Goal: Task Accomplishment & Management: Use online tool/utility

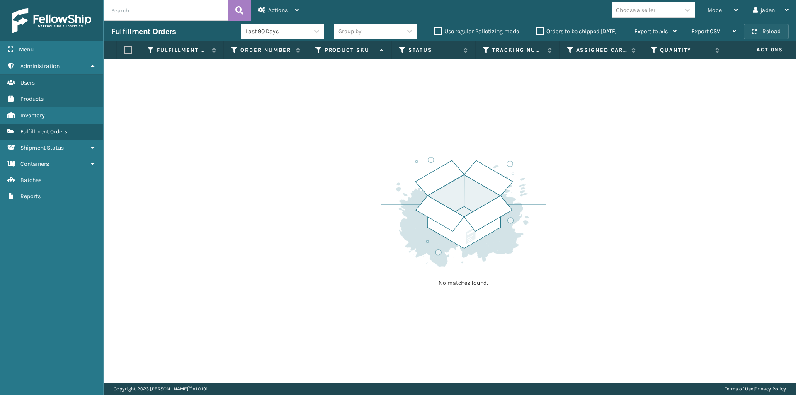
click at [768, 28] on button "Reload" at bounding box center [766, 31] width 45 height 15
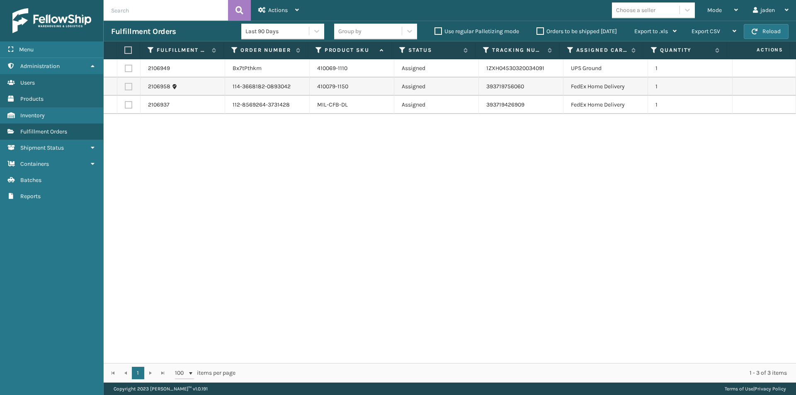
click at [541, 32] on label "Orders to be shipped [DATE]" at bounding box center [577, 31] width 80 height 7
click at [537, 32] on input "Orders to be shipped [DATE]" at bounding box center [537, 29] width 0 height 5
click at [541, 32] on label "Orders to be shipped [DATE]" at bounding box center [577, 31] width 80 height 7
click at [537, 32] on input "Orders to be shipped [DATE]" at bounding box center [537, 29] width 0 height 5
click at [126, 88] on label at bounding box center [128, 86] width 7 height 7
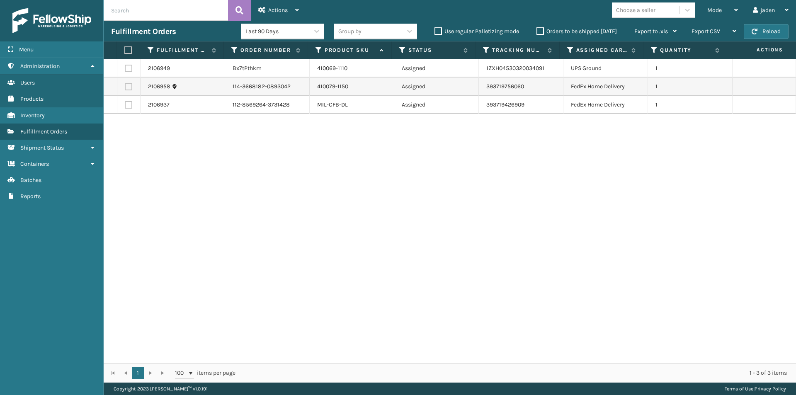
click at [125, 88] on input "checkbox" at bounding box center [125, 85] width 0 height 5
checkbox input "true"
click at [127, 103] on label at bounding box center [128, 104] width 7 height 7
click at [125, 103] on input "checkbox" at bounding box center [125, 103] width 0 height 5
checkbox input "true"
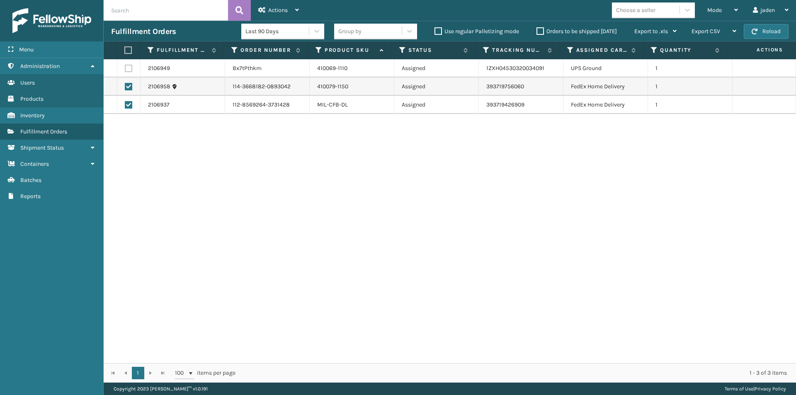
click at [127, 68] on label at bounding box center [128, 68] width 7 height 7
click at [125, 68] on input "checkbox" at bounding box center [125, 67] width 0 height 5
checkbox input "true"
click at [297, 9] on icon at bounding box center [297, 10] width 4 height 6
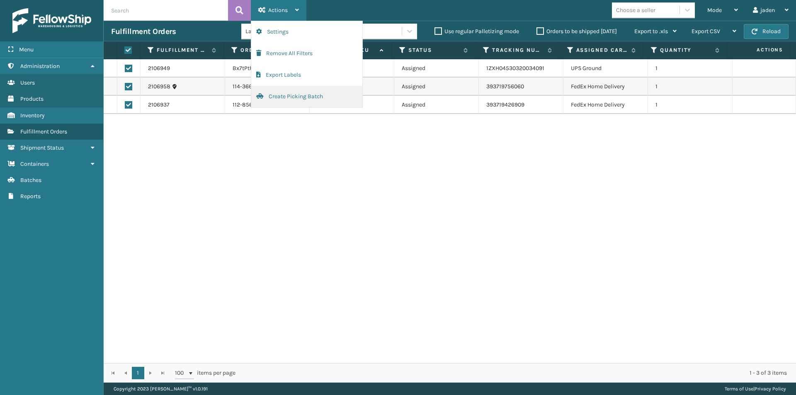
click at [294, 93] on button "Create Picking Batch" at bounding box center [306, 97] width 111 height 22
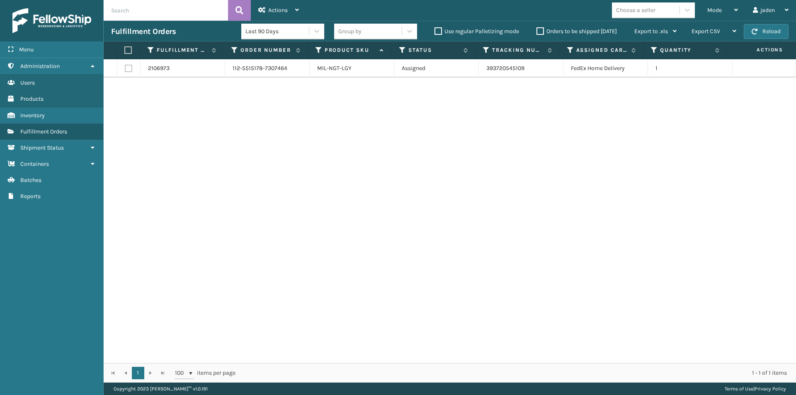
click at [541, 32] on label "Orders to be shipped [DATE]" at bounding box center [577, 31] width 80 height 7
click at [537, 32] on input "Orders to be shipped [DATE]" at bounding box center [537, 29] width 0 height 5
click at [541, 32] on label "Orders to be shipped [DATE]" at bounding box center [577, 31] width 80 height 7
click at [537, 32] on input "Orders to be shipped [DATE]" at bounding box center [537, 29] width 0 height 5
click at [129, 46] on th at bounding box center [128, 50] width 23 height 18
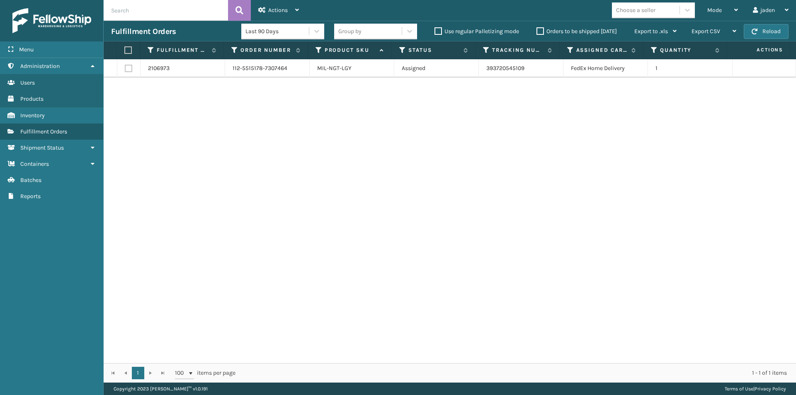
click at [129, 50] on label at bounding box center [126, 49] width 5 height 7
click at [125, 50] on input "checkbox" at bounding box center [124, 50] width 0 height 5
checkbox input "true"
click at [299, 10] on icon at bounding box center [297, 10] width 4 height 6
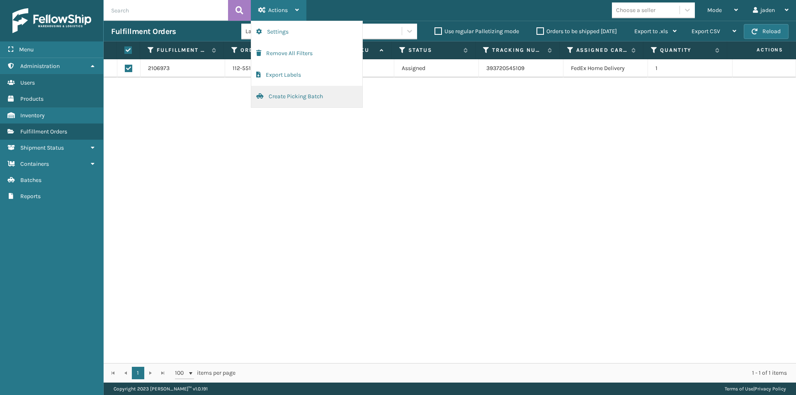
click at [291, 95] on button "Create Picking Batch" at bounding box center [306, 97] width 111 height 22
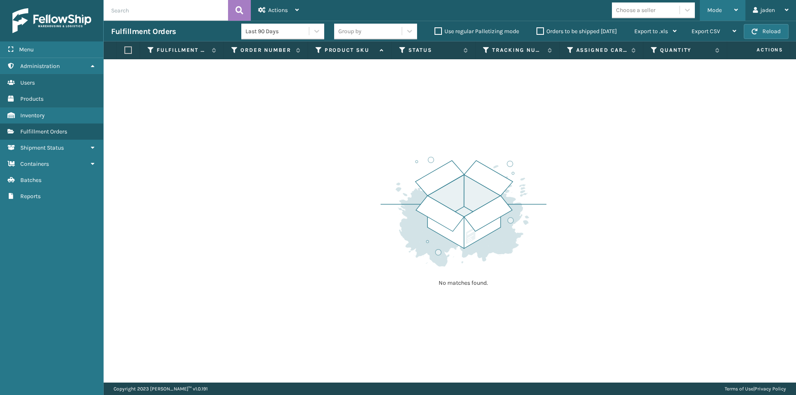
click at [739, 10] on div "Mode Regular Mode Picking Mode Labeling Mode Exit Scan Mode" at bounding box center [723, 10] width 46 height 21
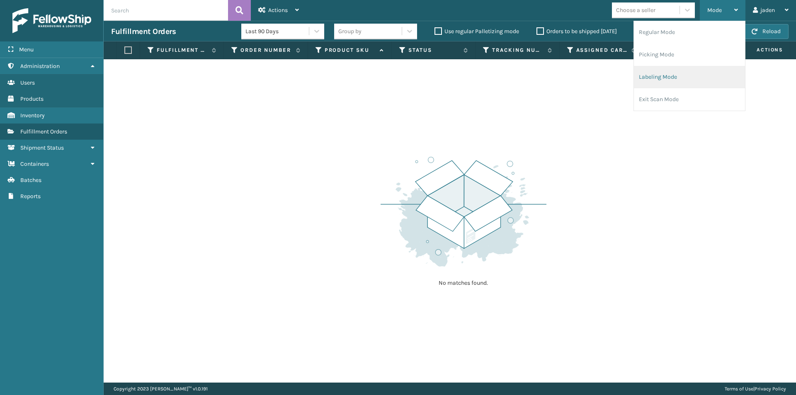
click at [694, 72] on li "Labeling Mode" at bounding box center [689, 77] width 111 height 22
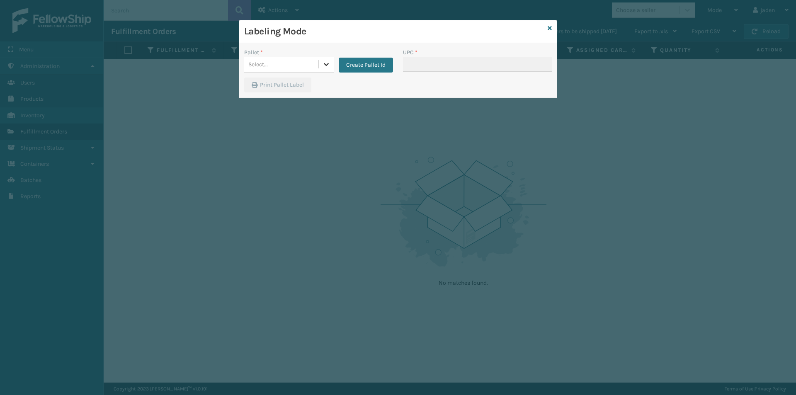
click at [321, 65] on div at bounding box center [326, 64] width 15 height 15
click at [283, 85] on div "FDXG-7ZPMPB9D0S" at bounding box center [289, 85] width 90 height 15
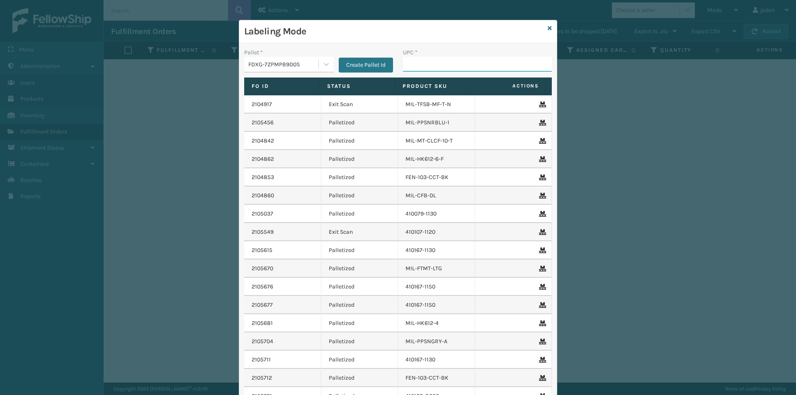
click at [419, 65] on input "UPC *" at bounding box center [477, 64] width 149 height 15
type input "410079-1150"
type input "8409851"
click at [321, 68] on div at bounding box center [326, 64] width 15 height 15
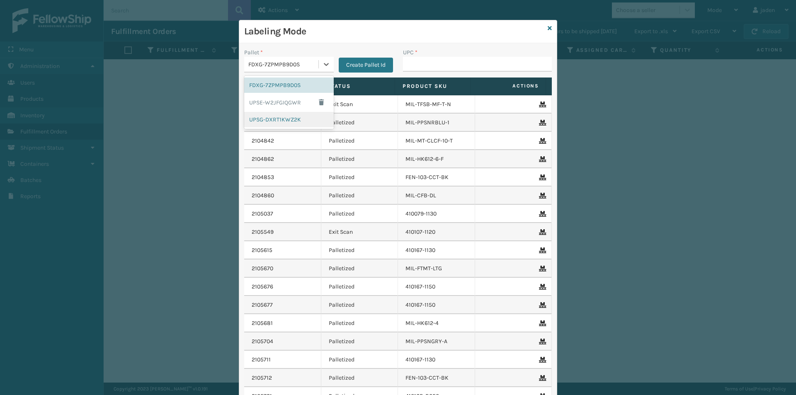
click at [281, 120] on div "UPSG-DXRT1KWZ2K" at bounding box center [289, 119] width 90 height 15
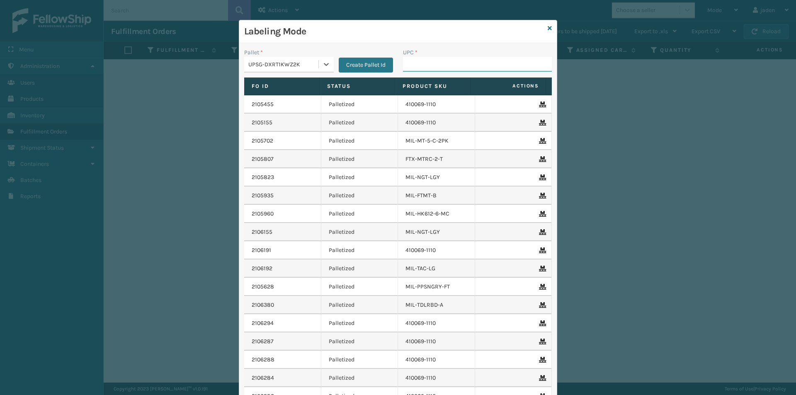
click at [455, 58] on input "UPC *" at bounding box center [477, 64] width 149 height 15
type input "410069-1110"
click at [548, 28] on icon at bounding box center [550, 28] width 4 height 6
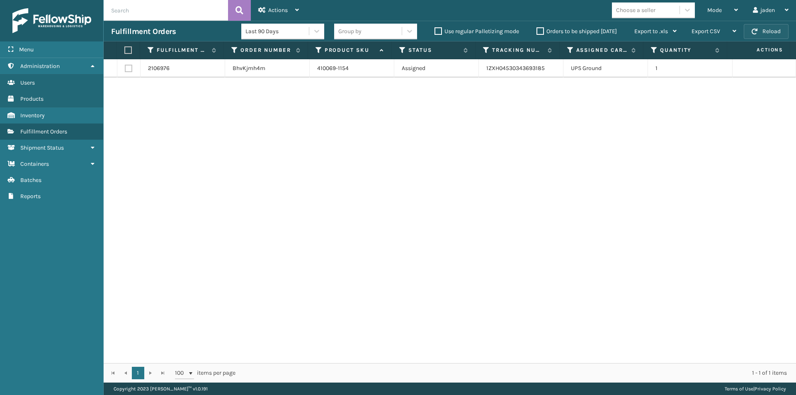
click at [762, 30] on button "Reload" at bounding box center [766, 31] width 45 height 15
click at [126, 67] on label at bounding box center [128, 68] width 7 height 7
click at [125, 67] on input "checkbox" at bounding box center [125, 67] width 0 height 5
checkbox input "true"
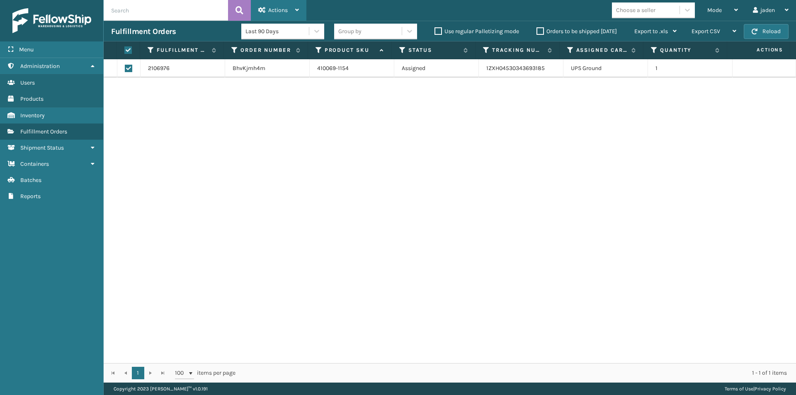
click at [300, 8] on div "Actions Settings Remove All Filters Export Labels Create Picking Batch" at bounding box center [279, 10] width 56 height 21
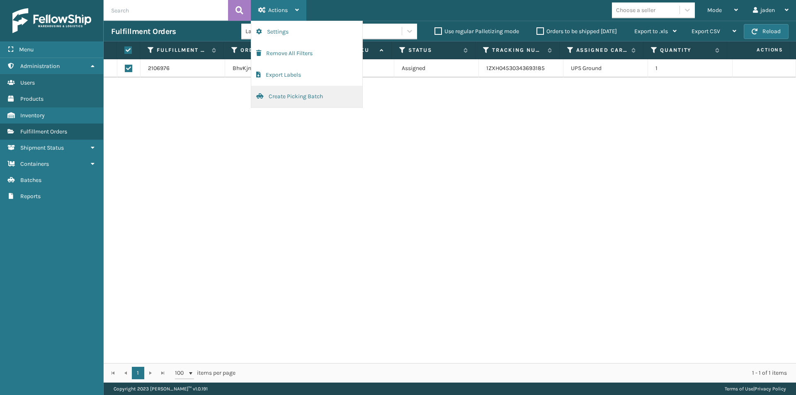
click at [285, 98] on button "Create Picking Batch" at bounding box center [306, 97] width 111 height 22
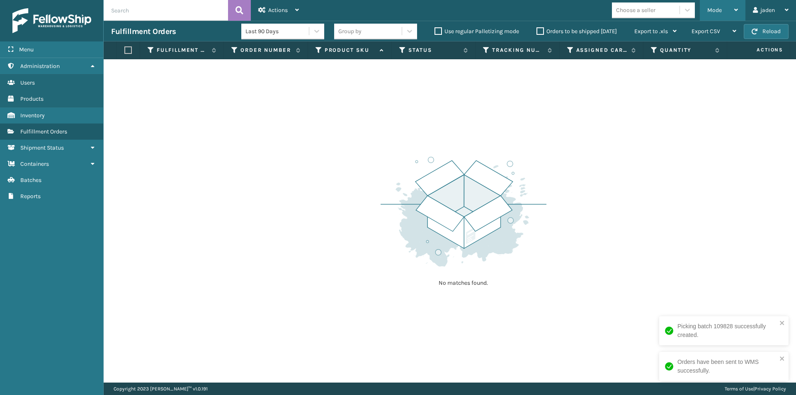
click at [735, 8] on icon at bounding box center [737, 10] width 4 height 6
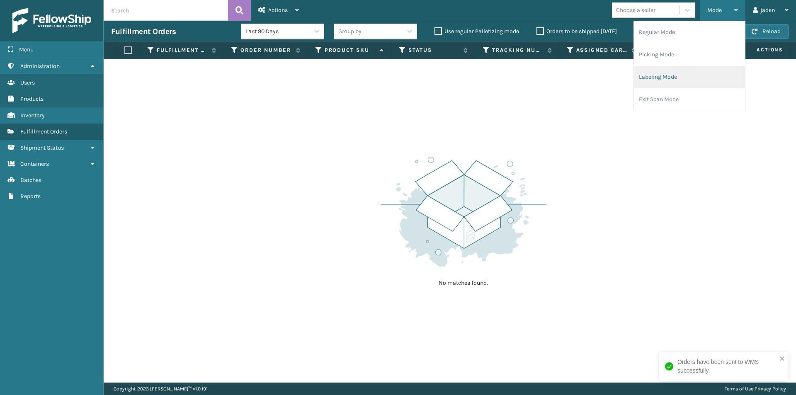
click at [670, 73] on li "Labeling Mode" at bounding box center [689, 77] width 111 height 22
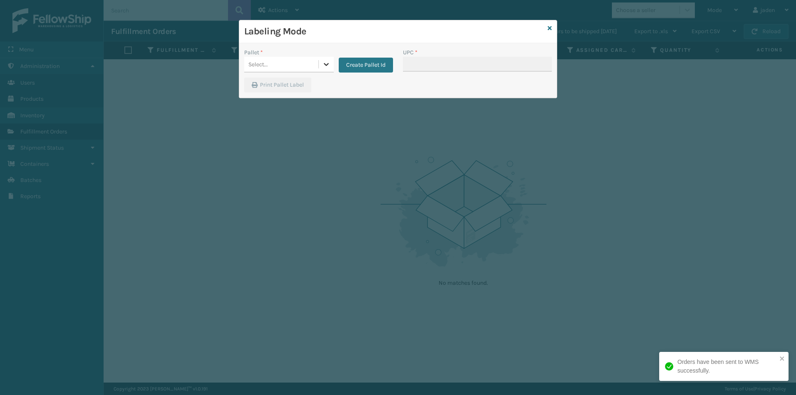
click at [327, 66] on icon at bounding box center [326, 64] width 8 height 8
click at [300, 116] on div "UPSG-DXRT1KWZ2K" at bounding box center [289, 119] width 90 height 15
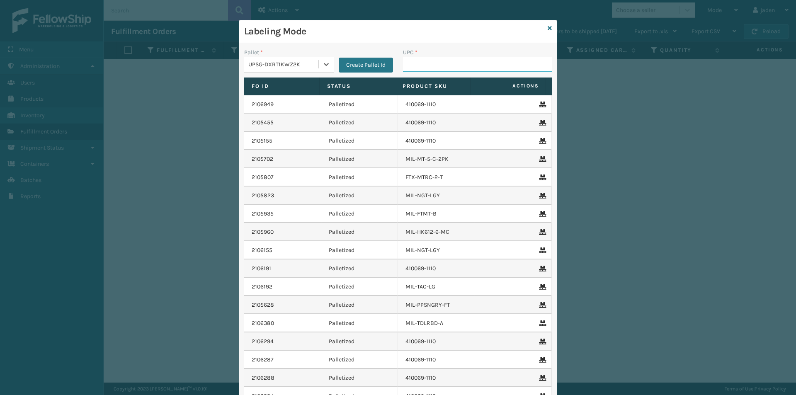
click at [411, 66] on input "UPC *" at bounding box center [477, 64] width 149 height 15
type input "410069-1154"
click at [548, 29] on icon at bounding box center [550, 28] width 4 height 6
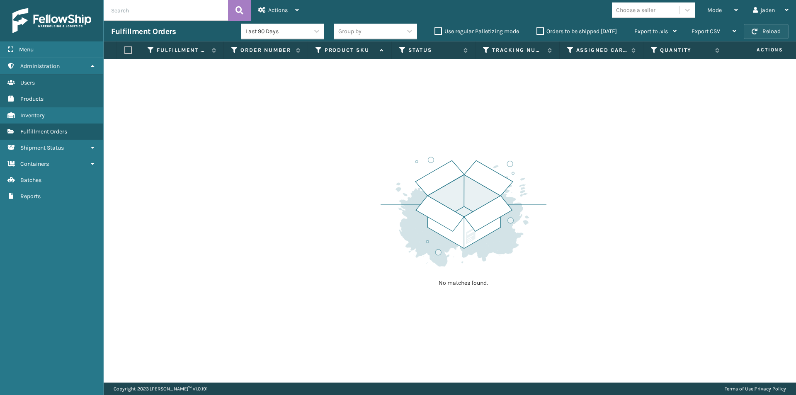
click at [760, 30] on button "Reload" at bounding box center [766, 31] width 45 height 15
click at [762, 28] on button "Reload" at bounding box center [766, 31] width 45 height 15
click at [761, 28] on button "Reload" at bounding box center [766, 31] width 45 height 15
click at [542, 32] on label "Orders to be shipped [DATE]" at bounding box center [577, 31] width 80 height 7
click at [537, 32] on input "Orders to be shipped [DATE]" at bounding box center [537, 29] width 0 height 5
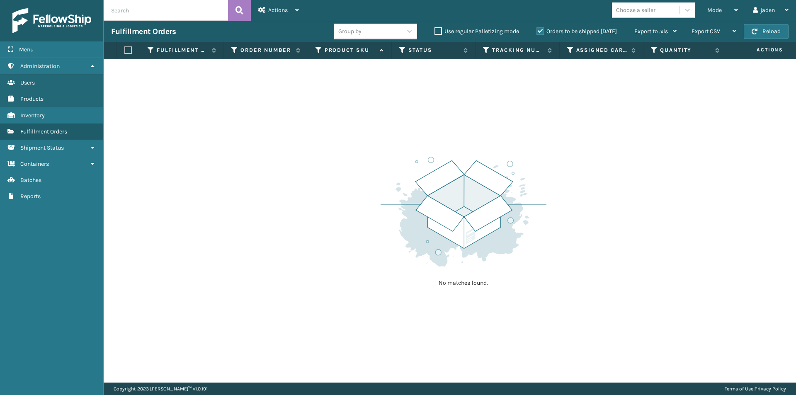
click at [542, 32] on label "Orders to be shipped [DATE]" at bounding box center [577, 31] width 80 height 7
click at [537, 32] on input "Orders to be shipped [DATE]" at bounding box center [537, 29] width 0 height 5
click at [736, 7] on icon at bounding box center [737, 10] width 4 height 6
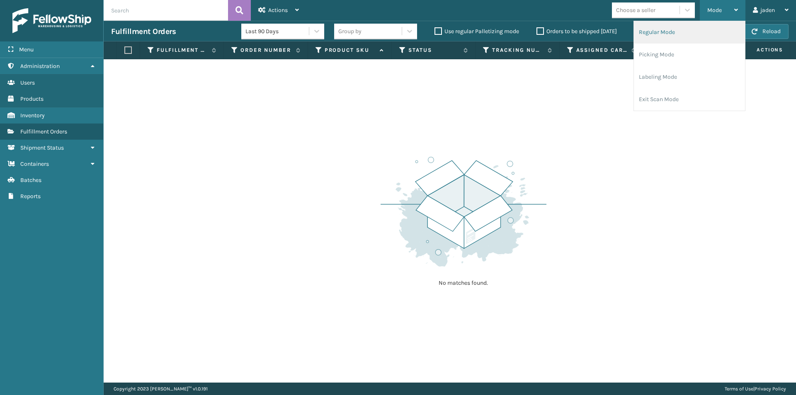
click at [681, 31] on li "Regular Mode" at bounding box center [689, 32] width 111 height 22
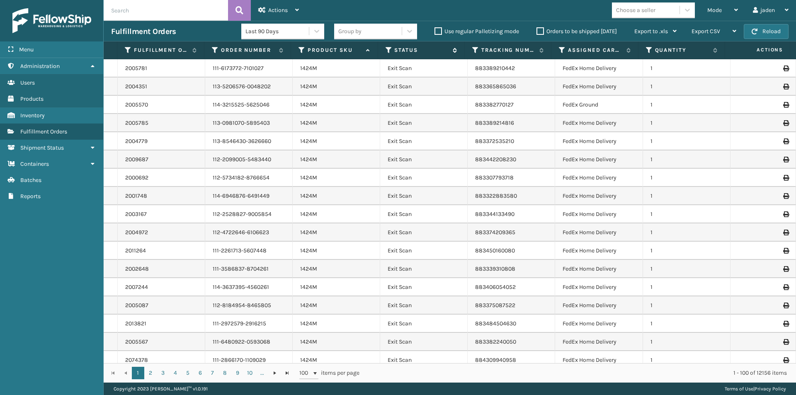
click at [387, 48] on icon at bounding box center [389, 49] width 7 height 7
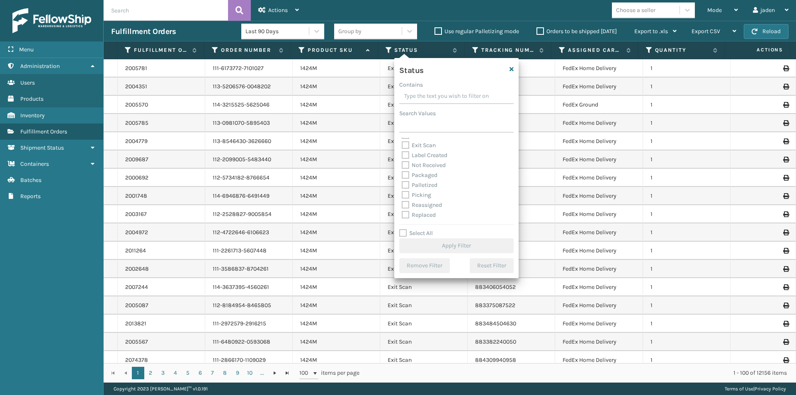
scroll to position [41, 0]
click at [403, 181] on label "Picking" at bounding box center [416, 180] width 29 height 7
click at [402, 181] on input "Picking" at bounding box center [402, 178] width 0 height 5
checkbox input "true"
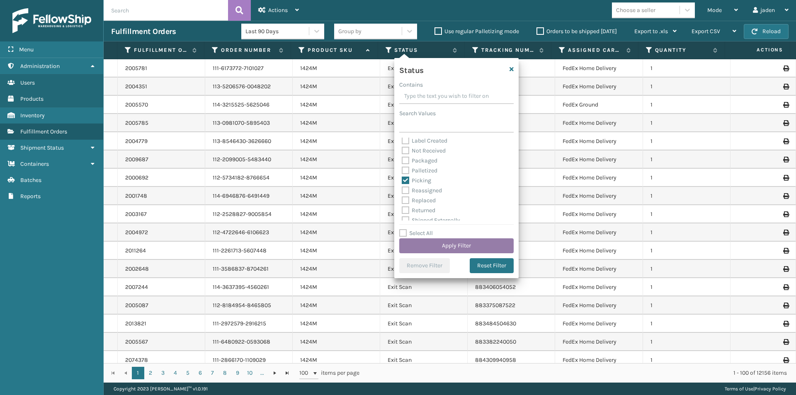
click at [468, 245] on button "Apply Filter" at bounding box center [456, 246] width 114 height 15
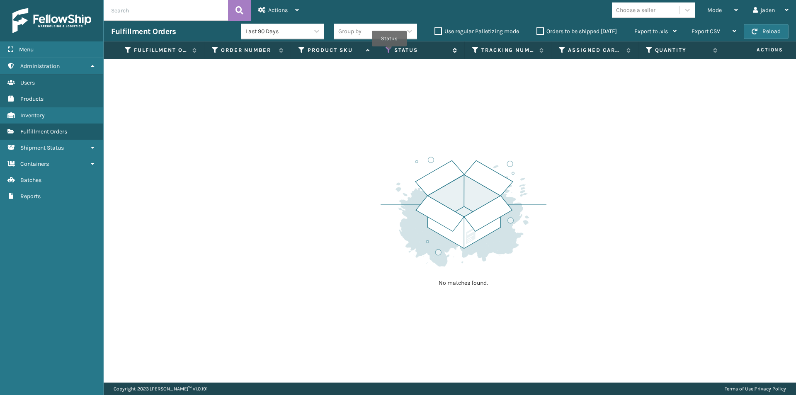
click at [390, 52] on icon at bounding box center [389, 49] width 7 height 7
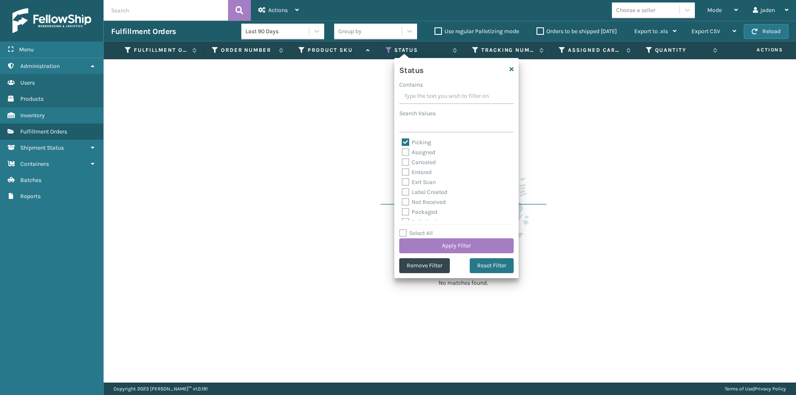
click at [406, 138] on div "Picking" at bounding box center [457, 143] width 110 height 10
click at [405, 141] on label "Picking" at bounding box center [416, 142] width 29 height 7
click at [402, 141] on input "Picking" at bounding box center [402, 140] width 0 height 5
checkbox input "false"
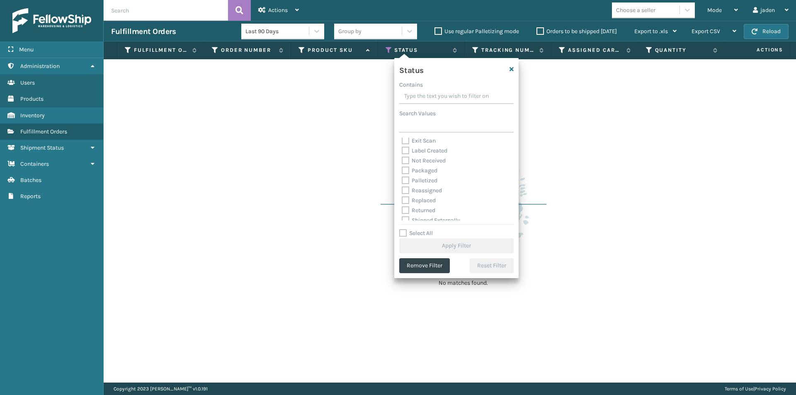
click at [405, 183] on label "Palletized" at bounding box center [420, 180] width 36 height 7
click at [402, 181] on input "Palletized" at bounding box center [402, 178] width 0 height 5
checkbox input "true"
click at [427, 239] on button "Apply Filter" at bounding box center [456, 246] width 114 height 15
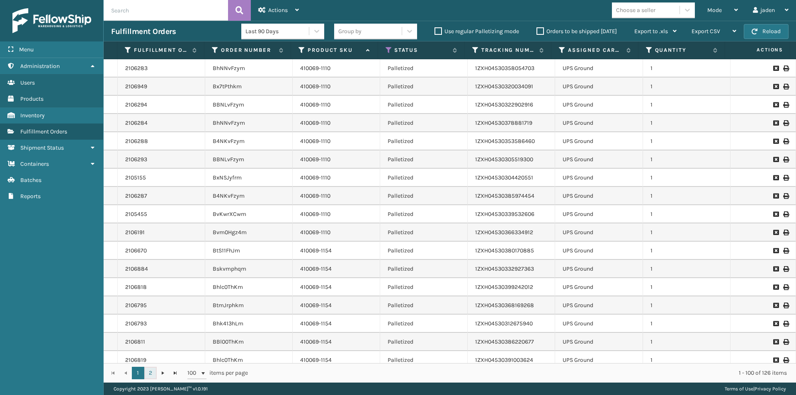
click at [153, 374] on link "2" at bounding box center [150, 373] width 12 height 12
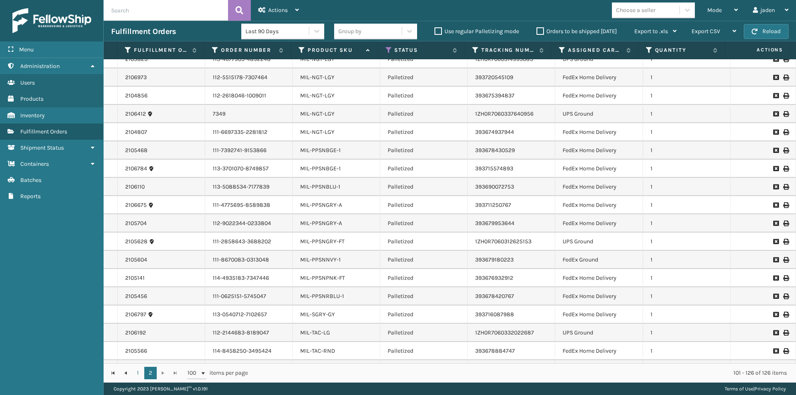
scroll to position [83, 0]
click at [731, 8] on div "Mode" at bounding box center [723, 10] width 31 height 21
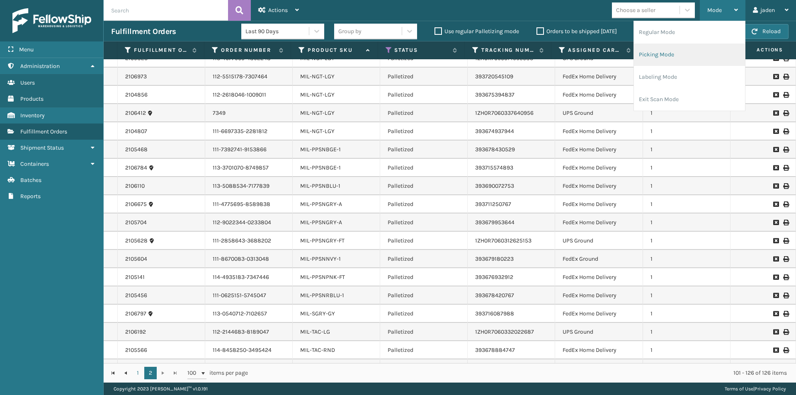
click at [694, 58] on li "Picking Mode" at bounding box center [689, 55] width 111 height 22
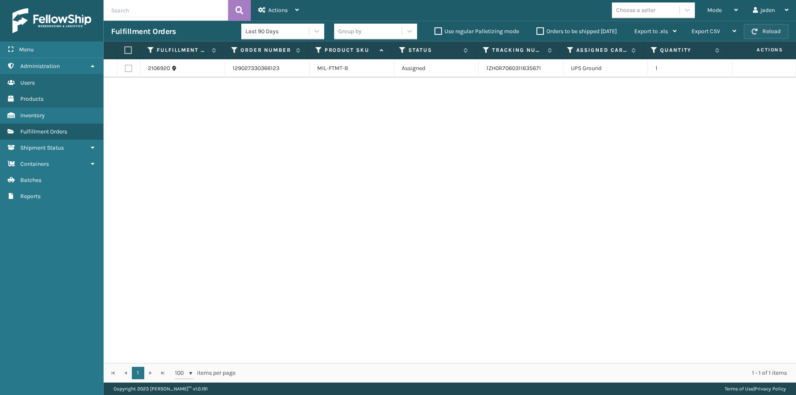
click at [776, 29] on button "Reload" at bounding box center [766, 31] width 45 height 15
click at [541, 29] on label "Orders to be shipped [DATE]" at bounding box center [577, 31] width 80 height 7
click at [537, 29] on input "Orders to be shipped [DATE]" at bounding box center [537, 29] width 0 height 5
click at [541, 29] on label "Orders to be shipped [DATE]" at bounding box center [577, 31] width 80 height 7
click at [537, 29] on input "Orders to be shipped [DATE]" at bounding box center [537, 29] width 0 height 5
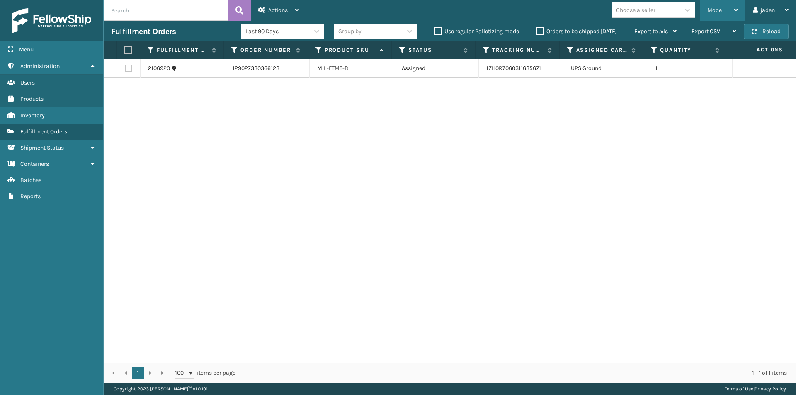
click at [735, 11] on icon at bounding box center [737, 10] width 4 height 6
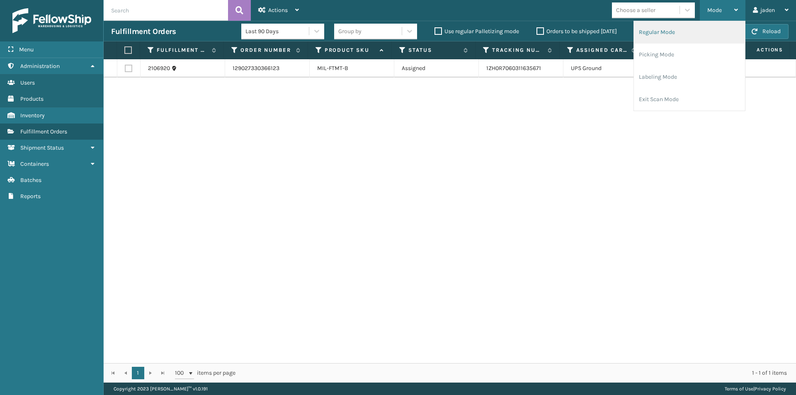
click at [654, 27] on li "Regular Mode" at bounding box center [689, 32] width 111 height 22
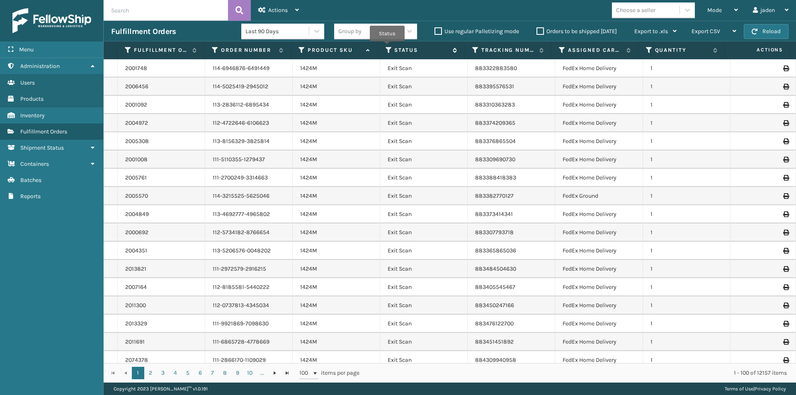
click at [387, 47] on icon at bounding box center [389, 49] width 7 height 7
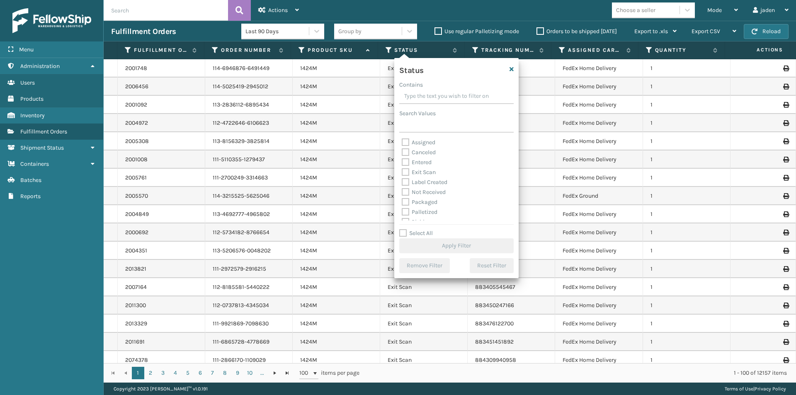
scroll to position [41, 0]
click at [402, 171] on label "Palletized" at bounding box center [420, 170] width 36 height 7
click at [402, 171] on input "Palletized" at bounding box center [402, 168] width 0 height 5
checkbox input "true"
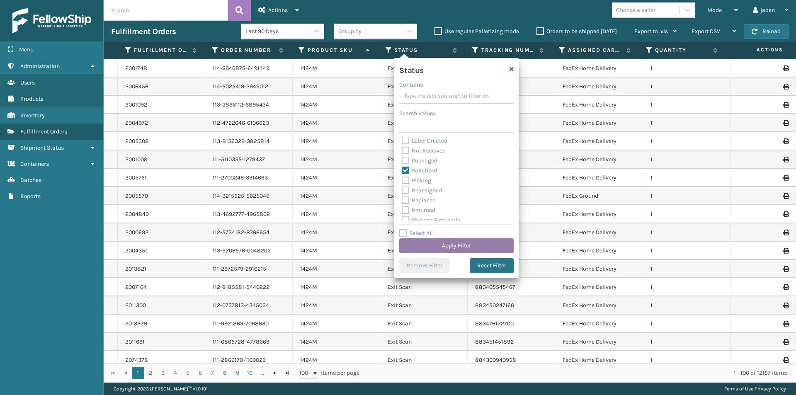
click at [453, 245] on button "Apply Filter" at bounding box center [456, 246] width 114 height 15
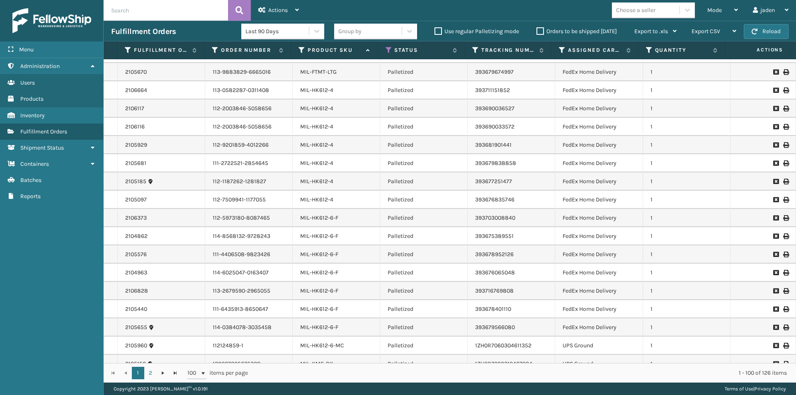
scroll to position [1521, 0]
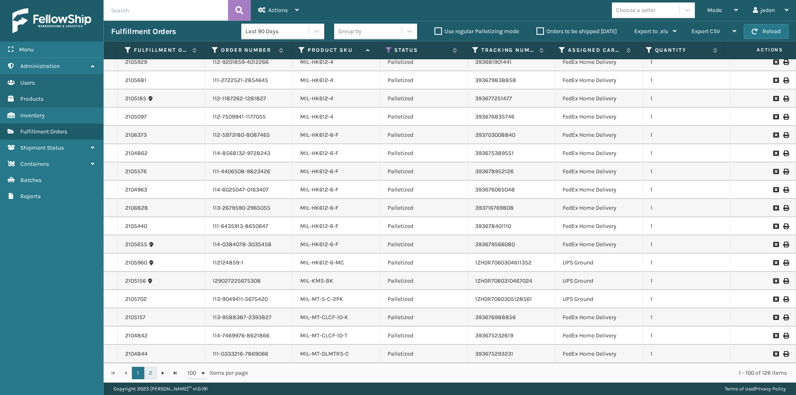
click at [149, 372] on link "2" at bounding box center [150, 373] width 12 height 12
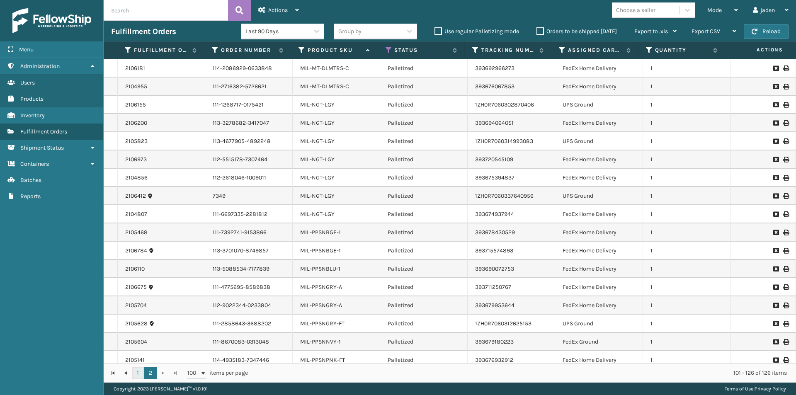
click at [136, 374] on link "1" at bounding box center [138, 373] width 12 height 12
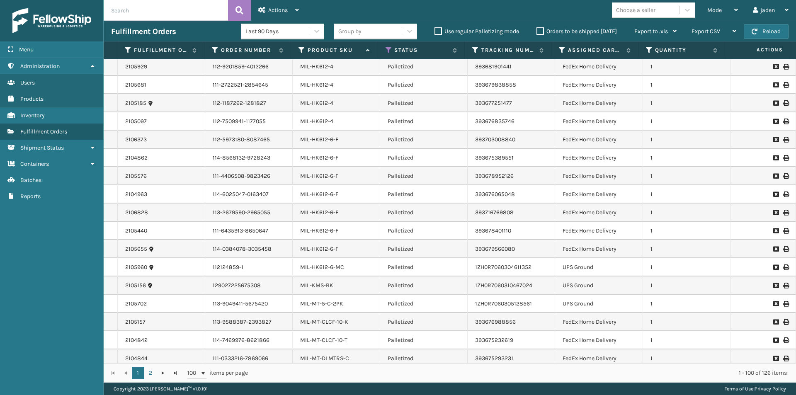
scroll to position [1521, 0]
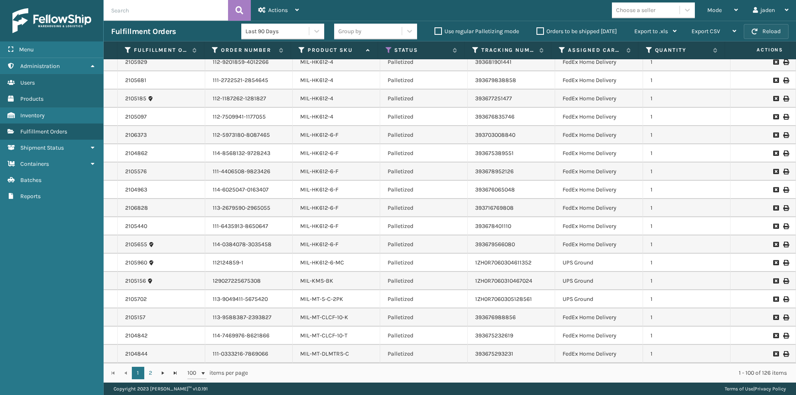
click at [775, 31] on button "Reload" at bounding box center [766, 31] width 45 height 15
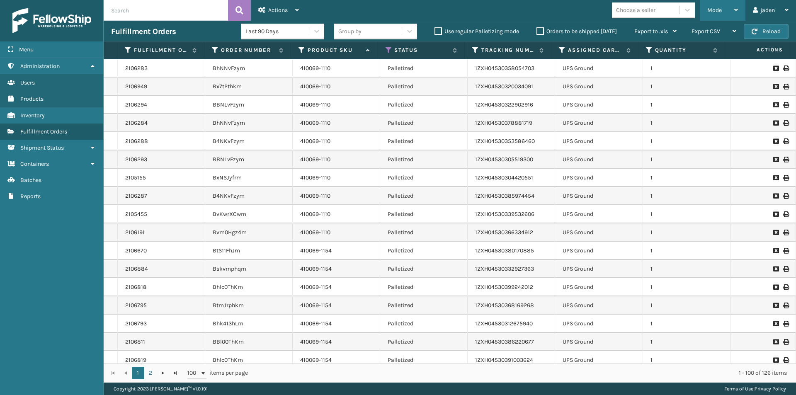
click at [738, 4] on div "Mode Regular Mode Picking Mode Labeling Mode Exit Scan Mode" at bounding box center [723, 10] width 46 height 21
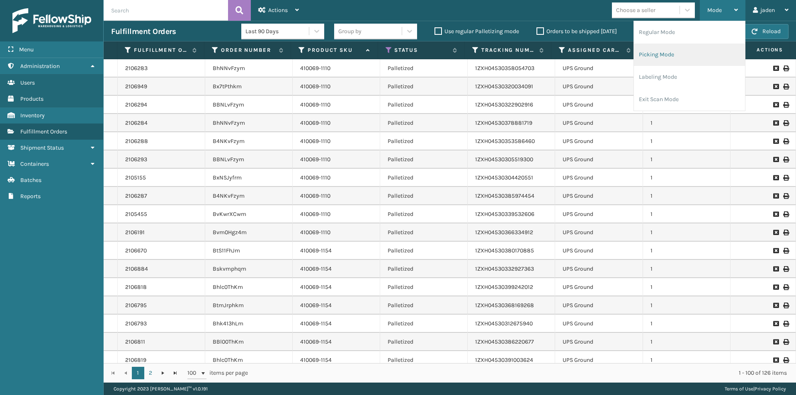
click at [670, 60] on li "Picking Mode" at bounding box center [689, 55] width 111 height 22
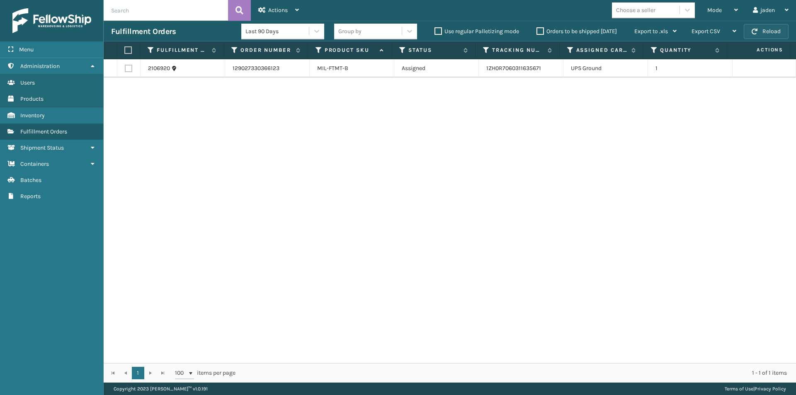
click at [767, 31] on button "Reload" at bounding box center [766, 31] width 45 height 15
click at [541, 31] on label "Orders to be shipped [DATE]" at bounding box center [577, 31] width 80 height 7
click at [537, 31] on input "Orders to be shipped [DATE]" at bounding box center [537, 29] width 0 height 5
click at [541, 31] on label "Orders to be shipped [DATE]" at bounding box center [577, 31] width 80 height 7
click at [537, 31] on input "Orders to be shipped [DATE]" at bounding box center [537, 29] width 0 height 5
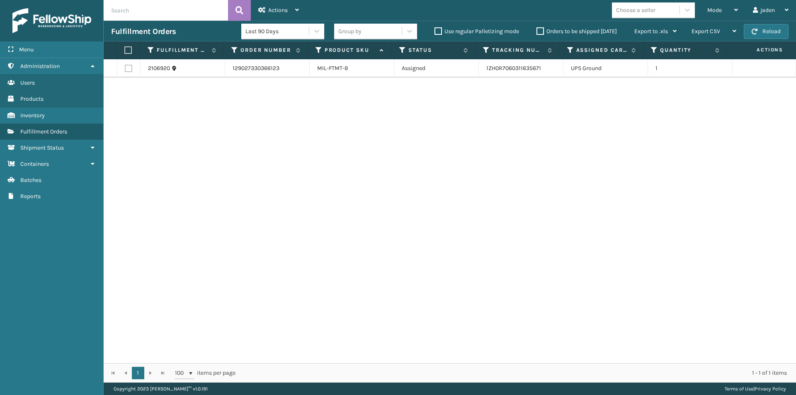
click at [128, 68] on label at bounding box center [128, 68] width 7 height 7
click at [125, 68] on input "checkbox" at bounding box center [125, 67] width 0 height 5
checkbox input "true"
click at [297, 6] on div "Actions" at bounding box center [278, 10] width 41 height 21
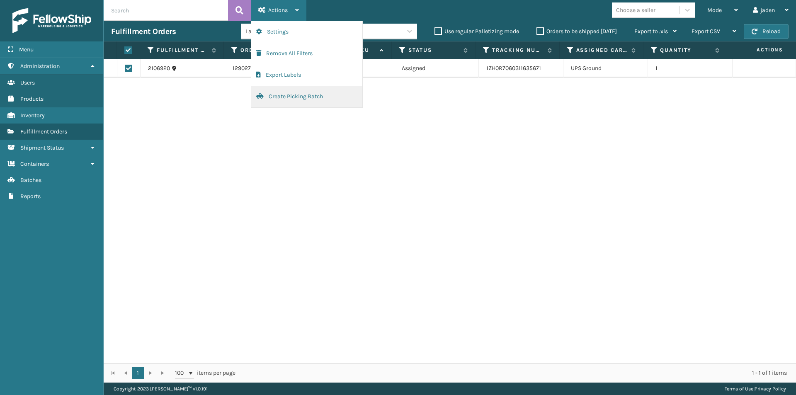
click at [293, 99] on button "Create Picking Batch" at bounding box center [306, 97] width 111 height 22
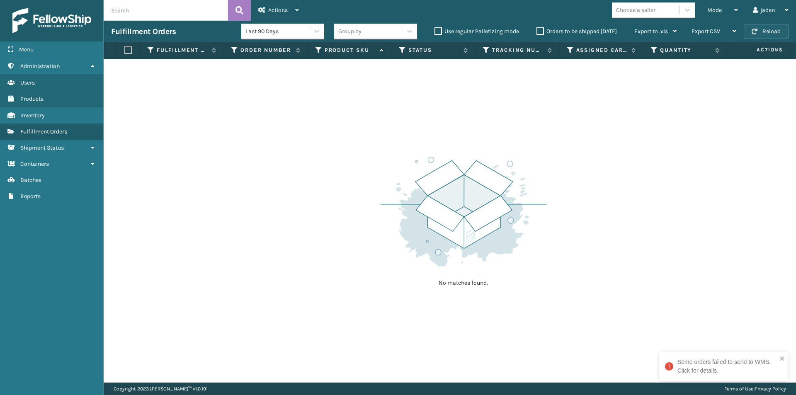
click at [762, 32] on button "Reload" at bounding box center [766, 31] width 45 height 15
click at [740, 11] on div "Mode Regular Mode Picking Mode Labeling Mode Exit Scan Mode" at bounding box center [723, 10] width 46 height 21
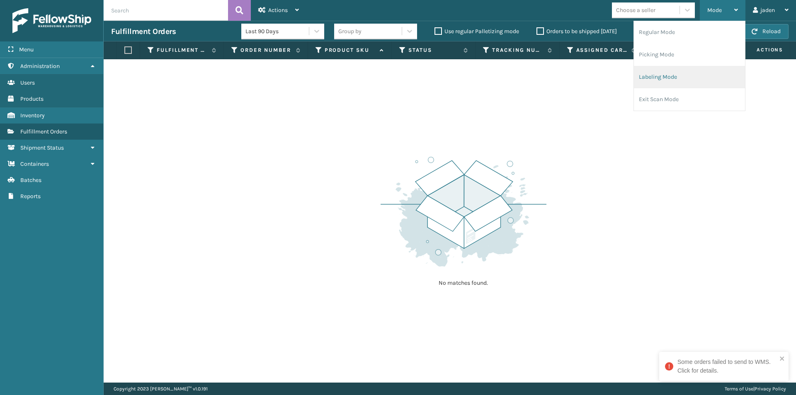
click at [651, 75] on li "Labeling Mode" at bounding box center [689, 77] width 111 height 22
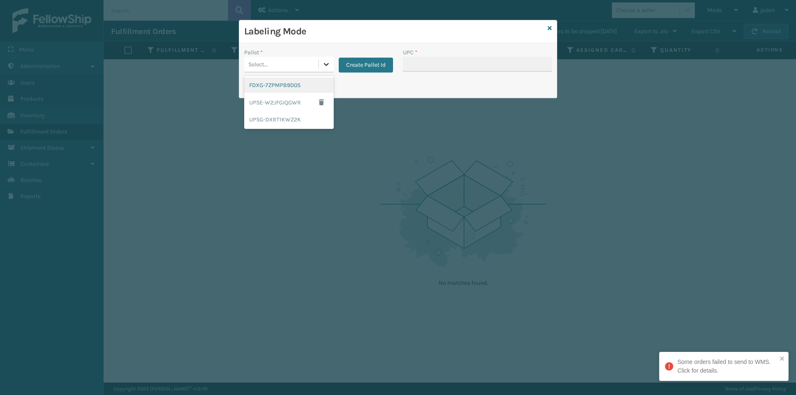
click at [323, 62] on icon at bounding box center [326, 64] width 8 height 8
click at [275, 121] on div "UPSG-DXRT1KWZ2K" at bounding box center [289, 119] width 90 height 15
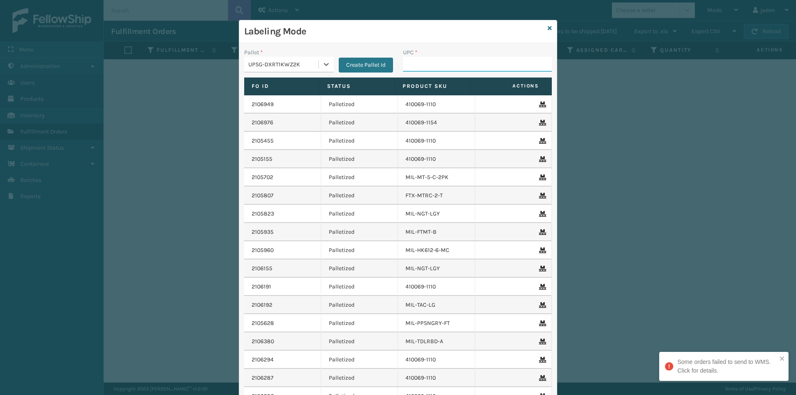
click at [434, 66] on input "UPC *" at bounding box center [477, 64] width 149 height 15
click at [548, 28] on icon at bounding box center [550, 28] width 4 height 6
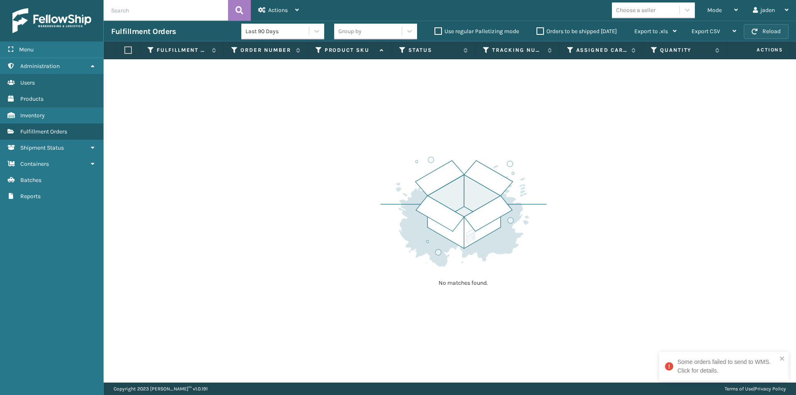
click at [759, 34] on button "Reload" at bounding box center [766, 31] width 45 height 15
click at [738, 9] on div "Mode Regular Mode Picking Mode Labeling Mode Exit Scan Mode" at bounding box center [723, 10] width 46 height 21
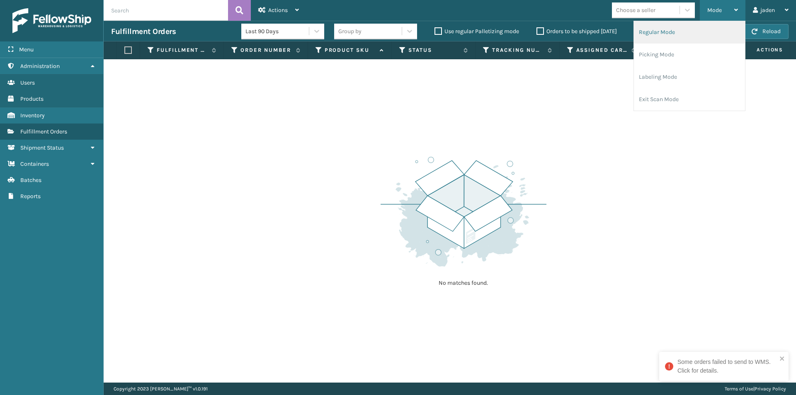
click at [666, 33] on li "Regular Mode" at bounding box center [689, 32] width 111 height 22
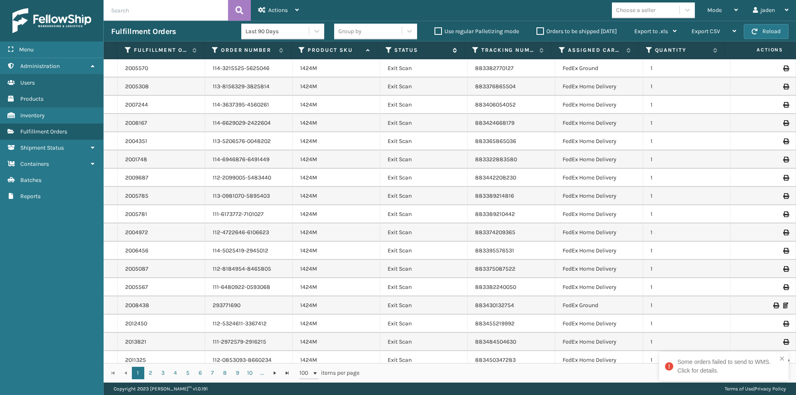
click at [389, 49] on icon at bounding box center [389, 49] width 7 height 7
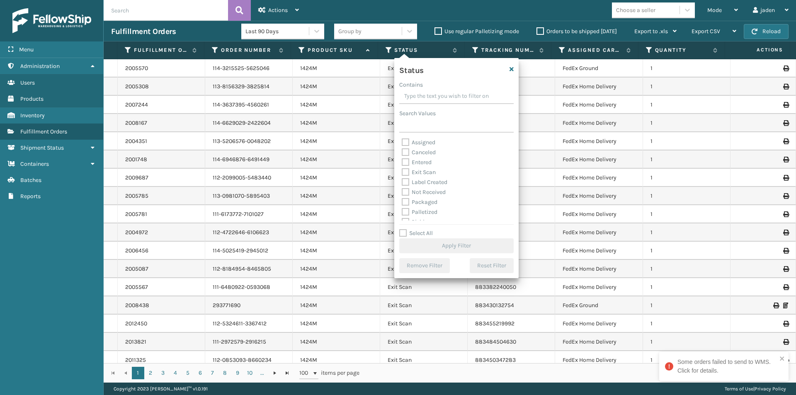
click at [405, 213] on label "Palletized" at bounding box center [420, 212] width 36 height 7
click at [402, 213] on input "Palletized" at bounding box center [402, 209] width 0 height 5
checkbox input "true"
click at [429, 243] on button "Apply Filter" at bounding box center [456, 246] width 114 height 15
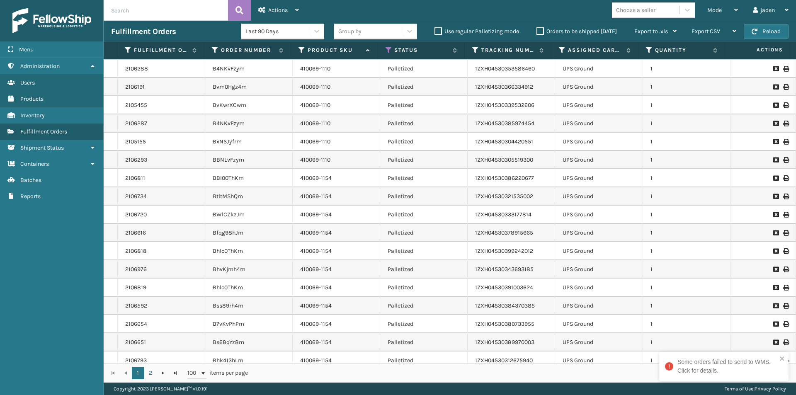
scroll to position [0, 0]
click at [784, 360] on icon "close" at bounding box center [782, 359] width 4 height 4
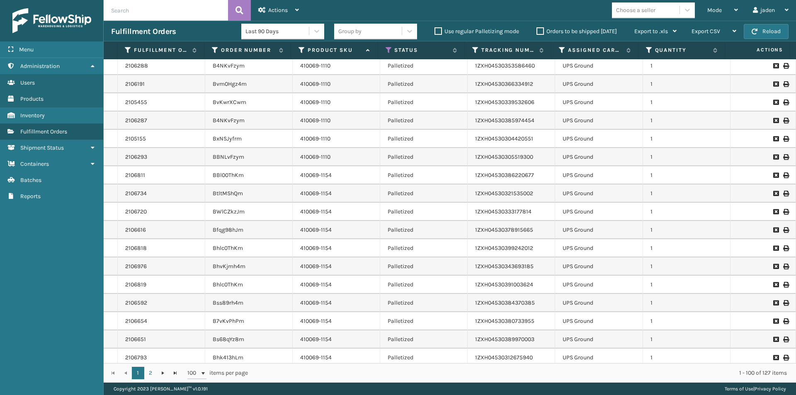
scroll to position [166, 0]
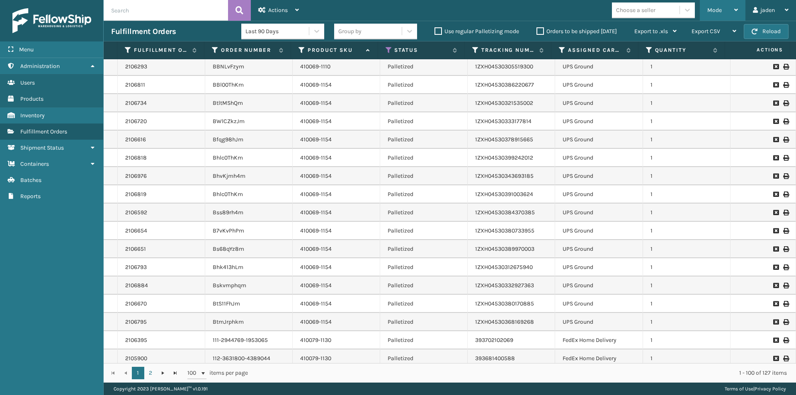
click at [735, 6] on div "Mode" at bounding box center [723, 10] width 31 height 21
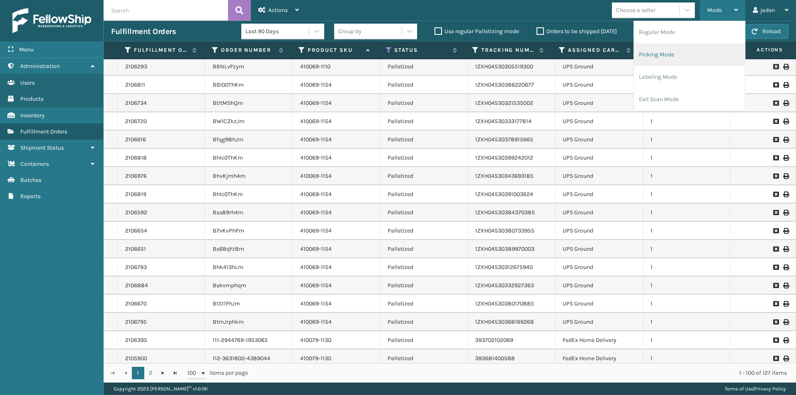
click at [711, 56] on li "Picking Mode" at bounding box center [689, 55] width 111 height 22
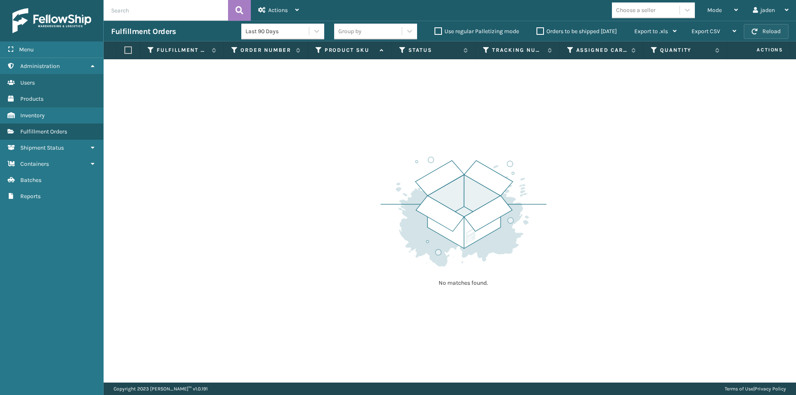
click at [775, 26] on button "Reload" at bounding box center [766, 31] width 45 height 15
click at [779, 31] on button "Reload" at bounding box center [766, 31] width 45 height 15
click at [773, 27] on button "Reload" at bounding box center [766, 31] width 45 height 15
click at [736, 9] on icon at bounding box center [737, 10] width 4 height 6
click at [592, 91] on div "No matches found." at bounding box center [450, 221] width 693 height 324
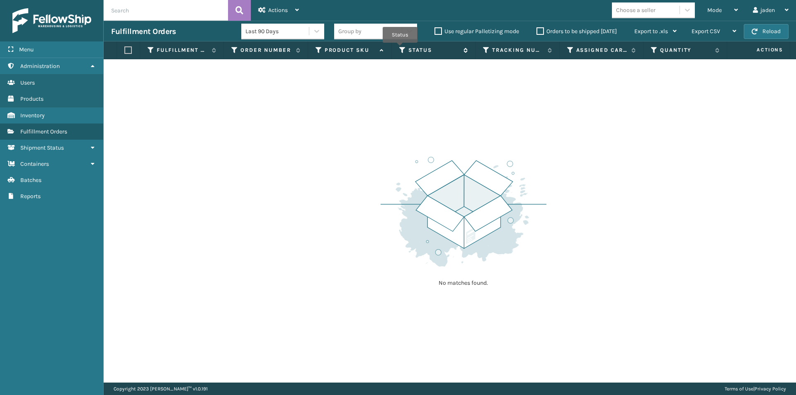
click at [400, 49] on icon at bounding box center [402, 49] width 7 height 7
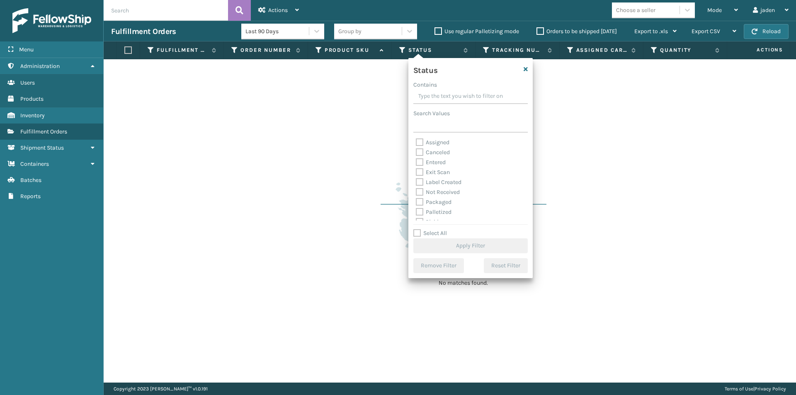
scroll to position [41, 0]
click at [422, 169] on label "Palletized" at bounding box center [434, 170] width 36 height 7
click at [416, 169] on input "Palletized" at bounding box center [416, 168] width 0 height 5
checkbox input "true"
click at [435, 244] on button "Apply Filter" at bounding box center [471, 246] width 114 height 15
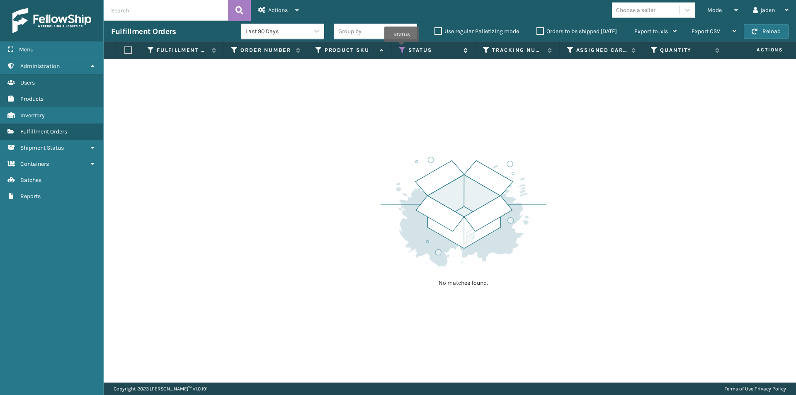
click at [402, 48] on icon at bounding box center [402, 49] width 7 height 7
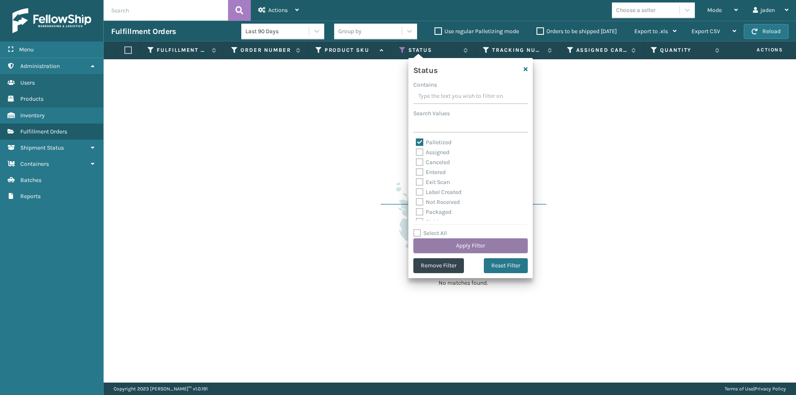
click at [464, 246] on button "Apply Filter" at bounding box center [471, 246] width 114 height 15
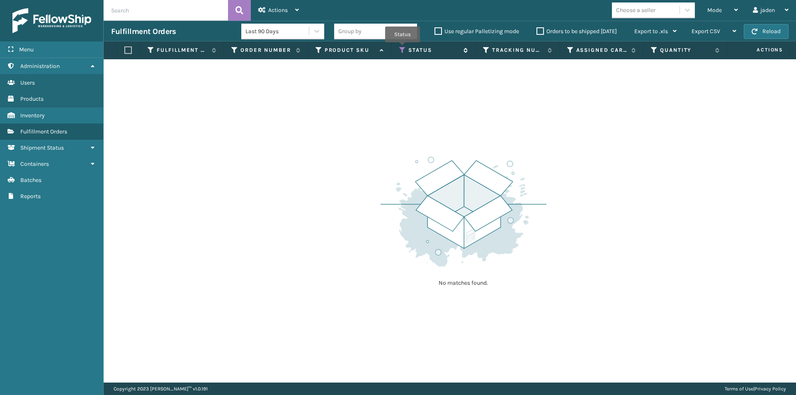
click at [403, 48] on icon at bounding box center [402, 49] width 7 height 7
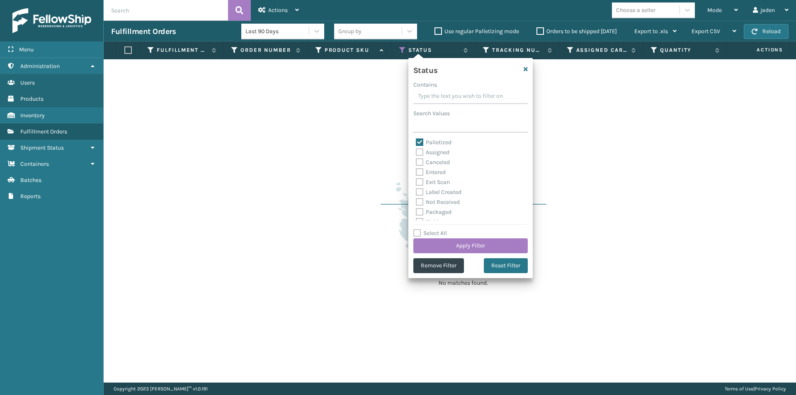
click at [420, 141] on label "Palletized" at bounding box center [434, 142] width 36 height 7
click at [416, 141] on input "Palletized" at bounding box center [416, 140] width 0 height 5
click at [419, 143] on label "Palletized" at bounding box center [434, 142] width 36 height 7
click at [416, 143] on input "Palletized" at bounding box center [416, 140] width 0 height 5
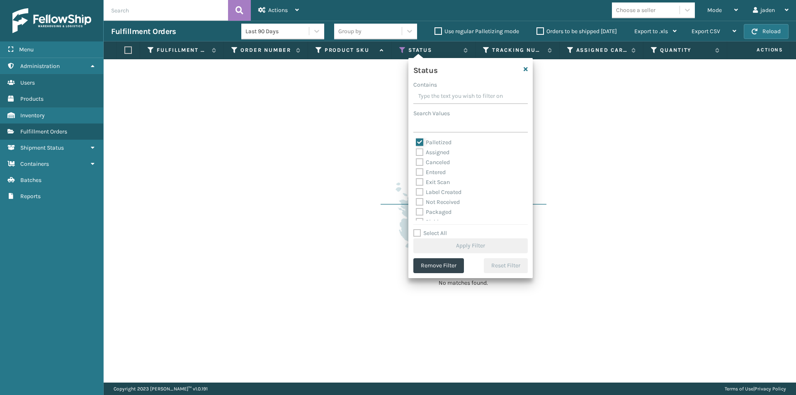
checkbox input "true"
click at [449, 241] on button "Apply Filter" at bounding box center [471, 246] width 114 height 15
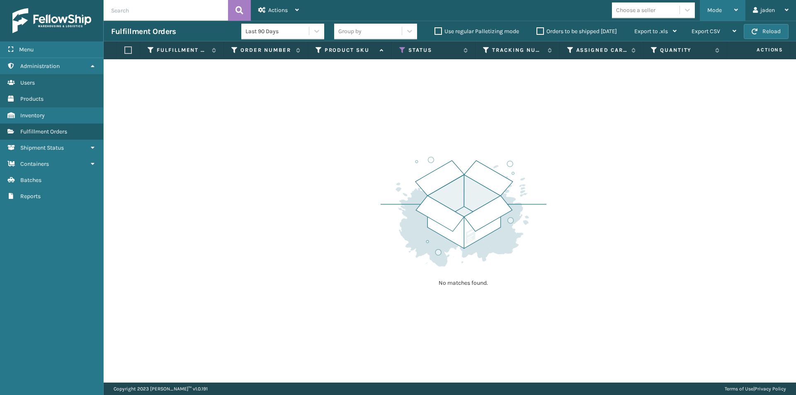
click at [735, 12] on icon at bounding box center [737, 10] width 4 height 6
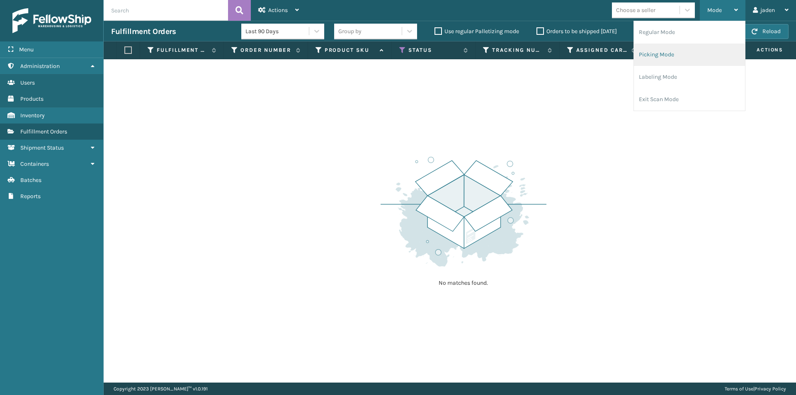
click at [670, 48] on li "Picking Mode" at bounding box center [689, 55] width 111 height 22
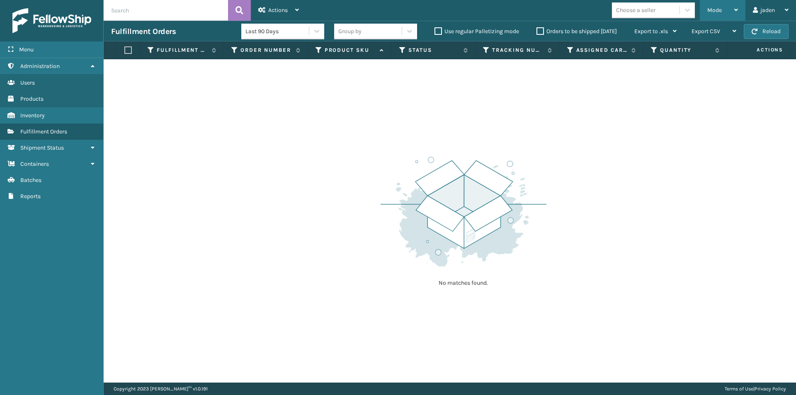
click at [738, 10] on icon at bounding box center [737, 10] width 4 height 6
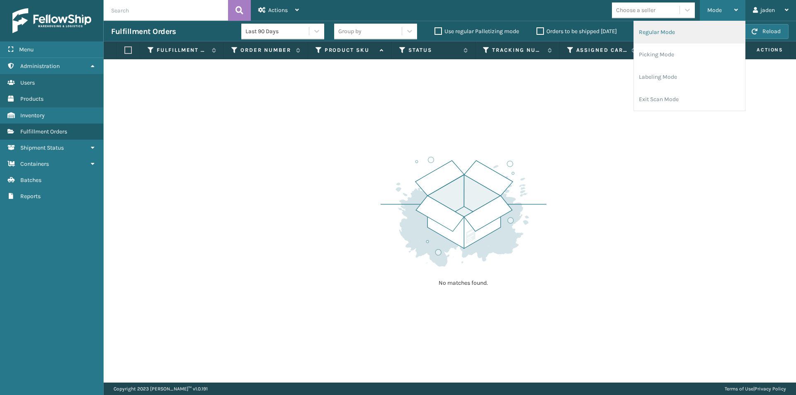
click at [672, 25] on li "Regular Mode" at bounding box center [689, 32] width 111 height 22
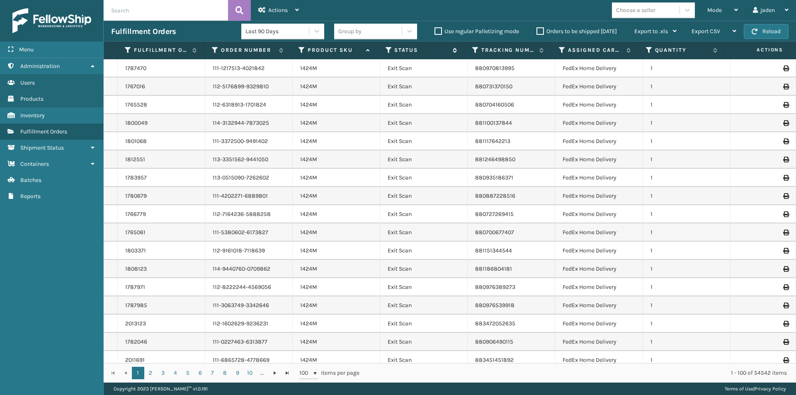
click at [388, 48] on icon at bounding box center [389, 49] width 7 height 7
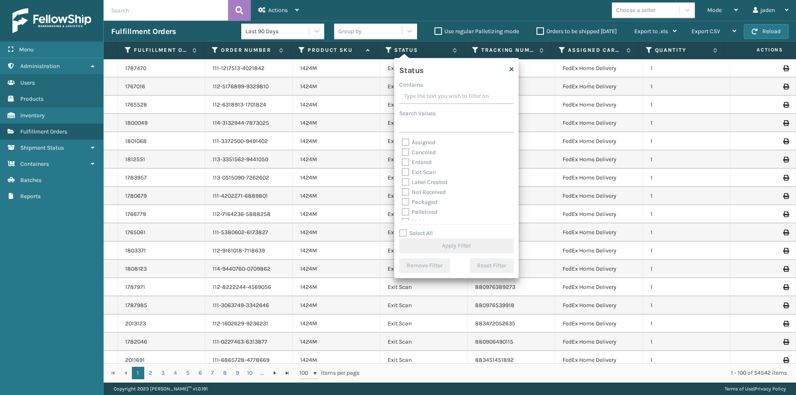
click at [404, 209] on label "Palletized" at bounding box center [420, 212] width 36 height 7
click at [402, 209] on input "Palletized" at bounding box center [402, 209] width 0 height 5
checkbox input "true"
click at [423, 248] on button "Apply Filter" at bounding box center [456, 246] width 114 height 15
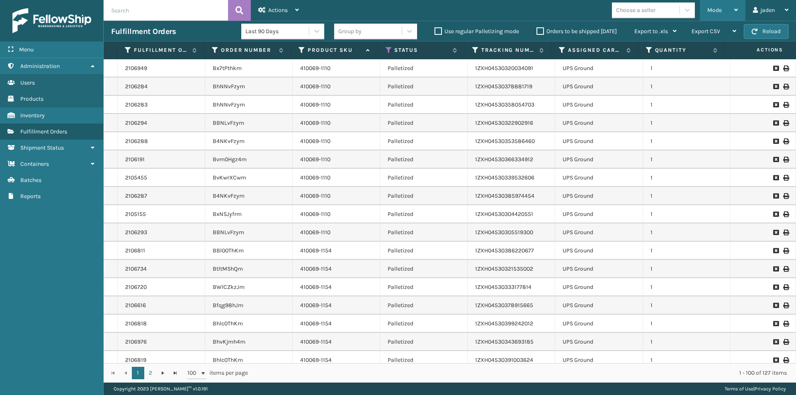
click at [739, 10] on div "Mode Regular Mode Picking Mode Labeling Mode Exit Scan Mode" at bounding box center [723, 10] width 46 height 21
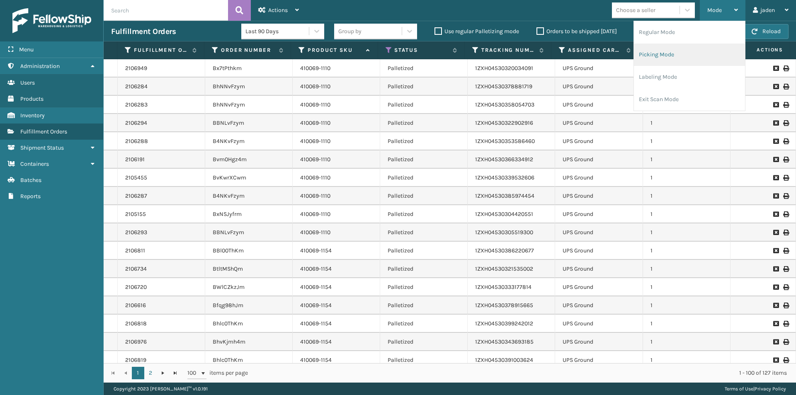
click at [672, 58] on li "Picking Mode" at bounding box center [689, 55] width 111 height 22
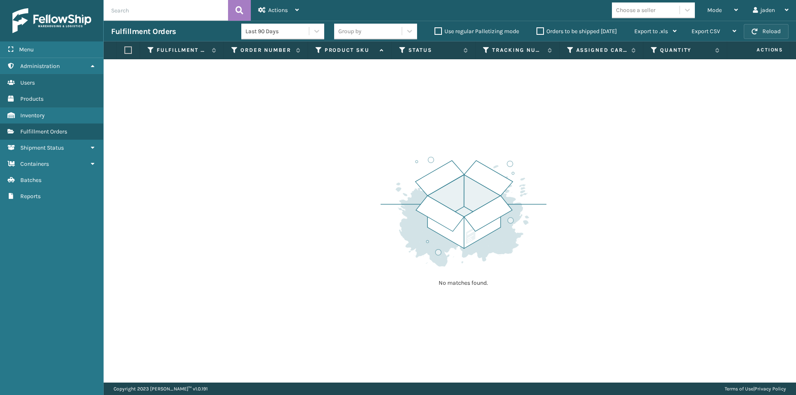
click at [773, 30] on button "Reload" at bounding box center [766, 31] width 45 height 15
click at [740, 14] on div "Mode Regular Mode Picking Mode Labeling Mode Exit Scan Mode" at bounding box center [723, 10] width 46 height 21
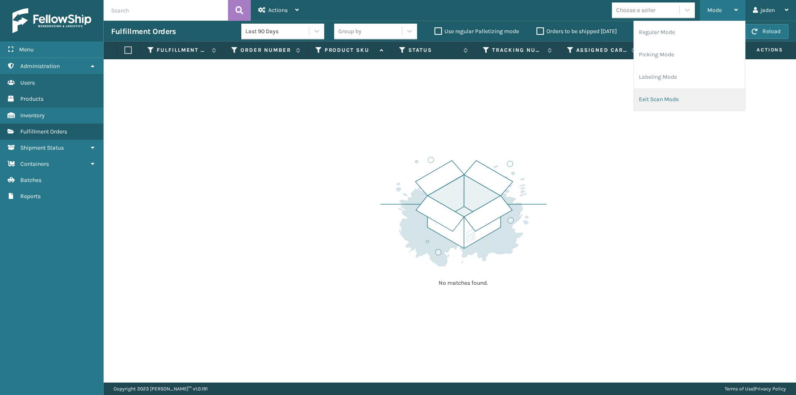
click at [657, 94] on li "Exit Scan Mode" at bounding box center [689, 99] width 111 height 22
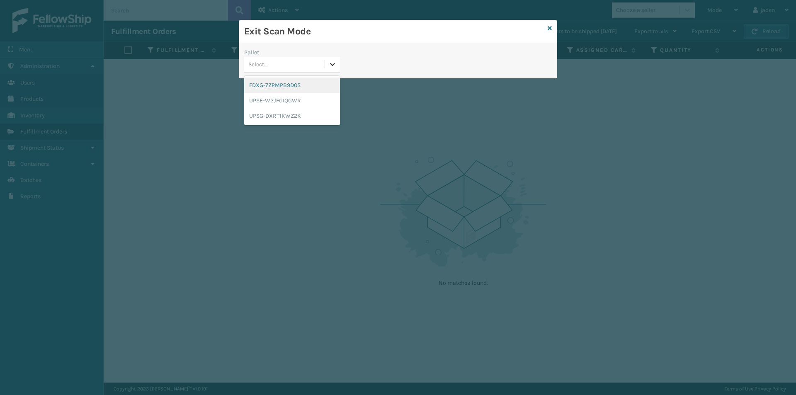
click at [331, 63] on icon at bounding box center [333, 64] width 8 height 8
click at [286, 85] on div "FDXG-7ZPMPB9D0S" at bounding box center [292, 85] width 96 height 15
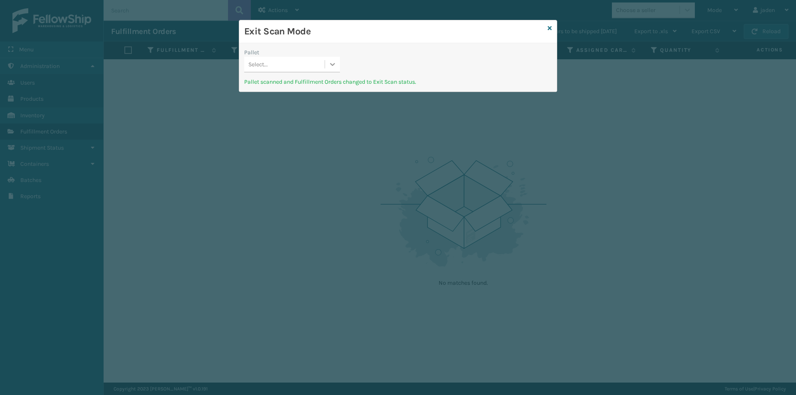
click at [331, 68] on icon at bounding box center [333, 64] width 8 height 8
click at [320, 80] on div "UPSE-W2JFGIQGWR" at bounding box center [292, 85] width 96 height 15
click at [333, 66] on icon at bounding box center [333, 64] width 8 height 8
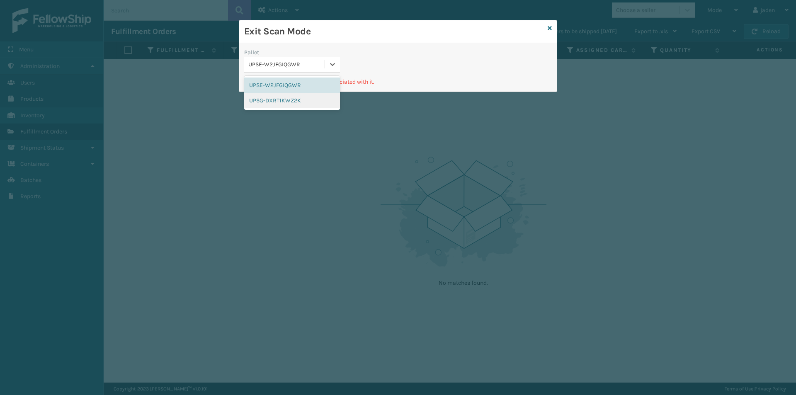
click at [308, 100] on div "UPSG-DXRT1KWZ2K" at bounding box center [292, 100] width 96 height 15
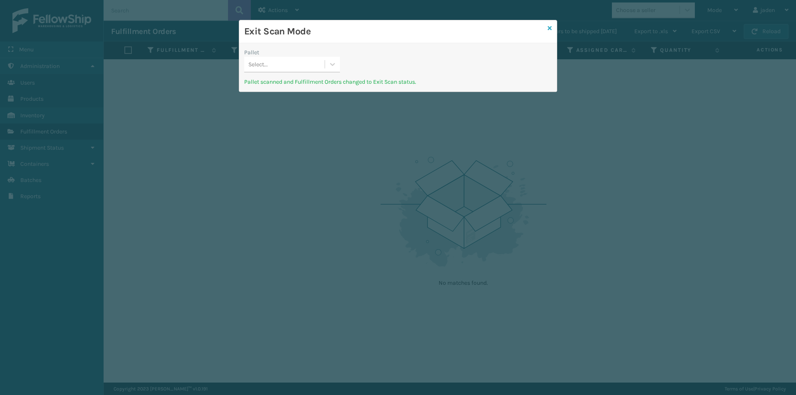
click at [550, 28] on icon at bounding box center [550, 28] width 4 height 6
